Goal: Find specific page/section: Find specific page/section

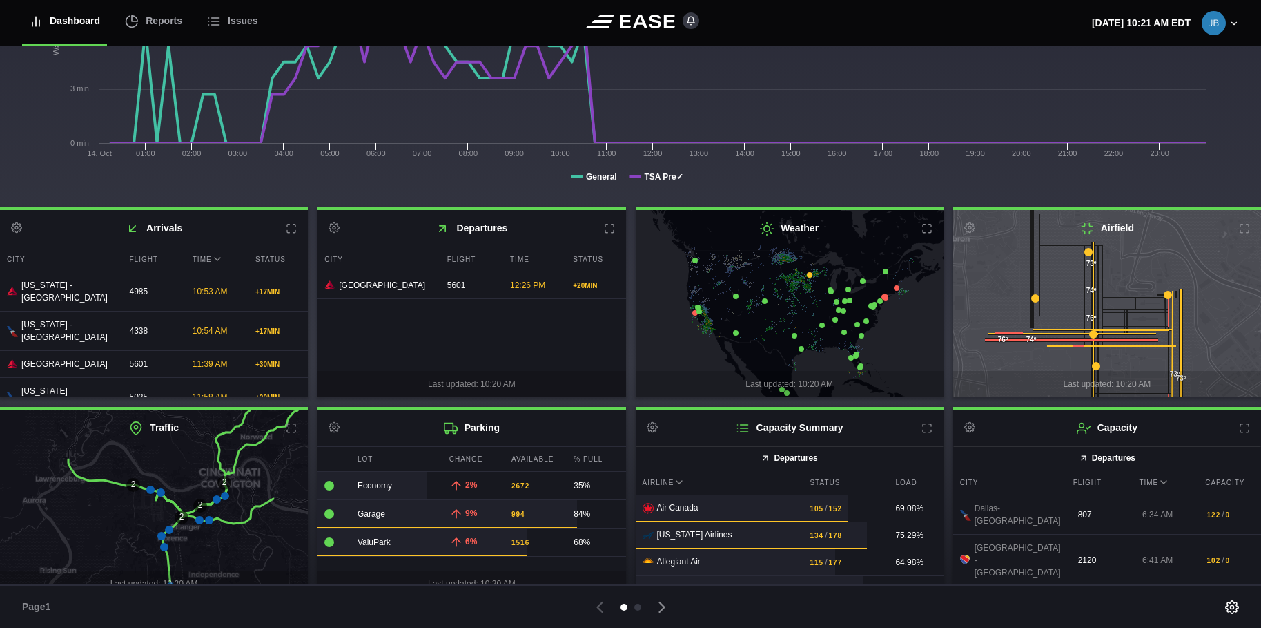
scroll to position [209, 0]
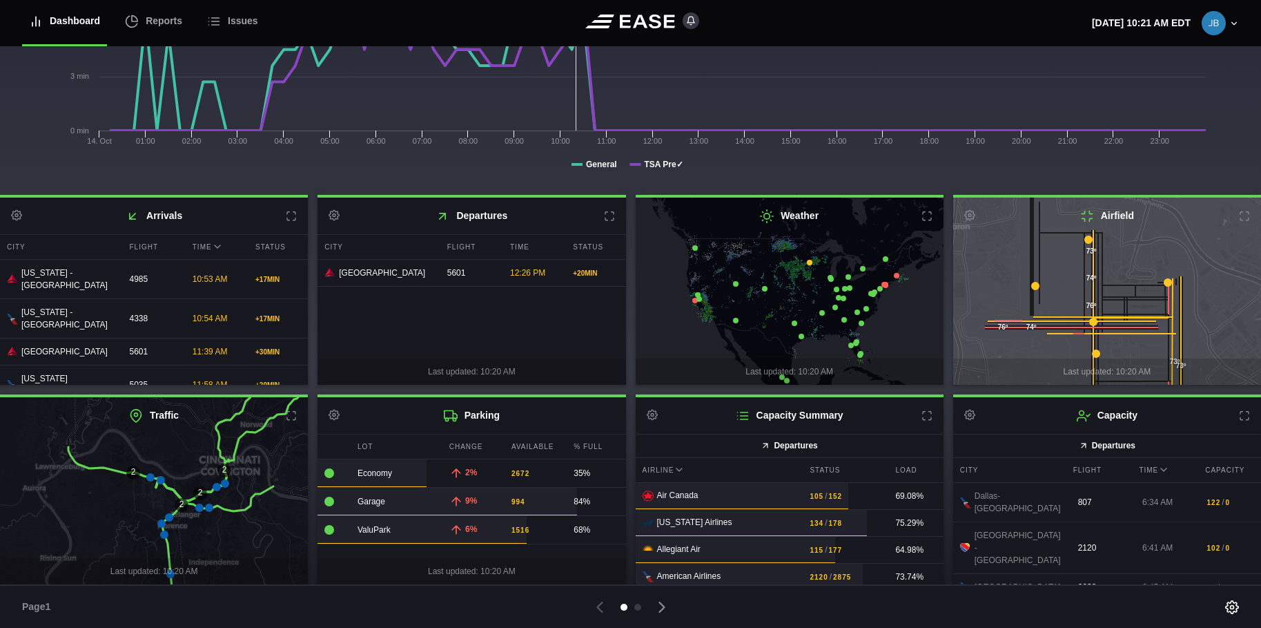
click at [224, 481] on icon at bounding box center [225, 483] width 8 height 8
click at [639, 605] on div at bounding box center [637, 606] width 7 height 7
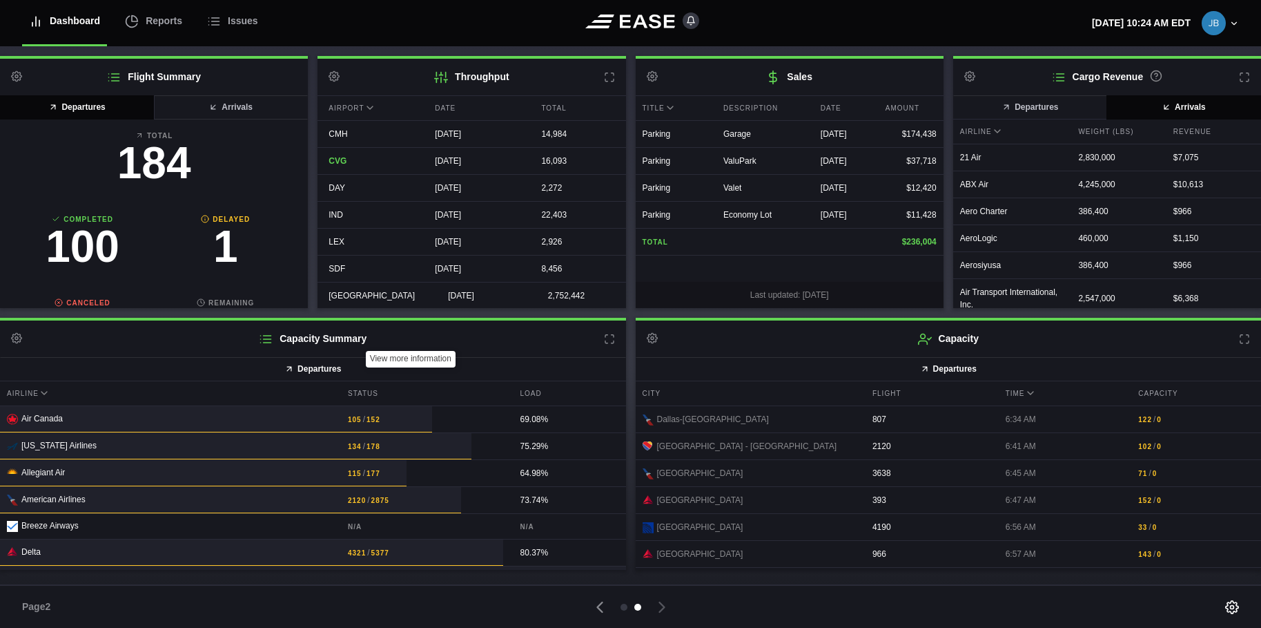
click at [607, 339] on icon at bounding box center [609, 338] width 11 height 11
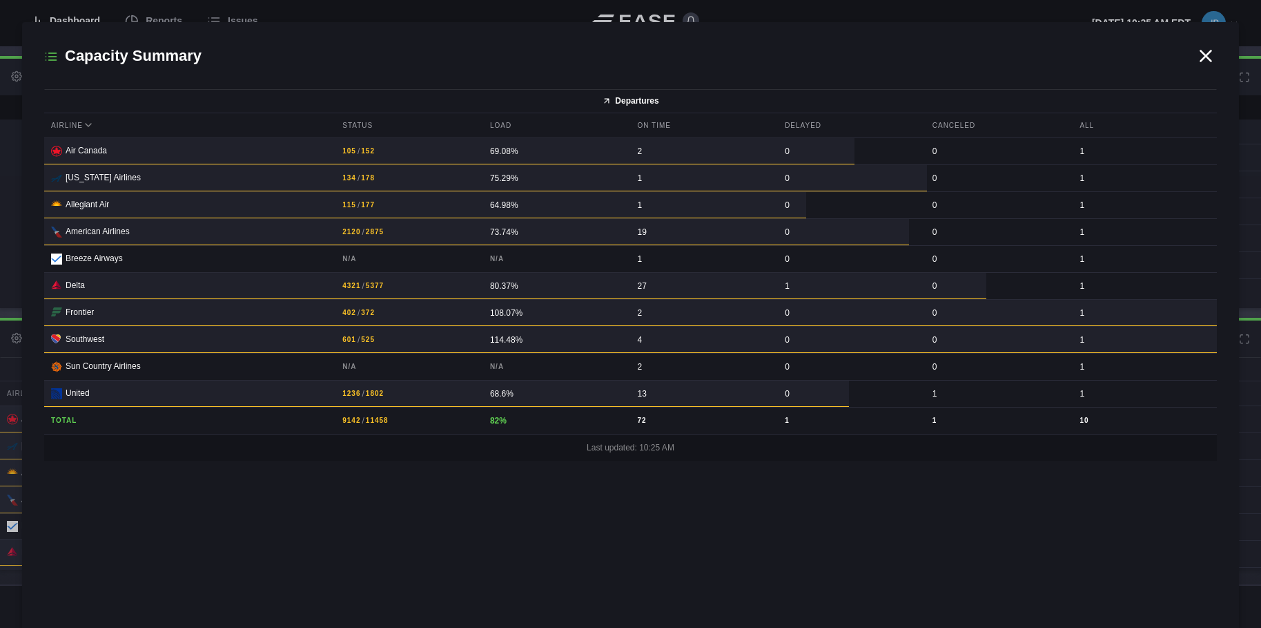
click at [1207, 55] on icon at bounding box center [1206, 55] width 10 height 10
